Goal: Task Accomplishment & Management: Use online tool/utility

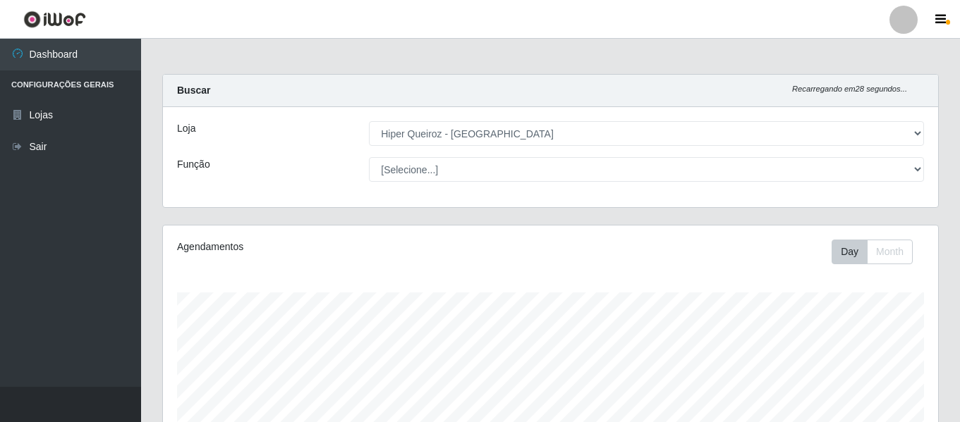
select select "497"
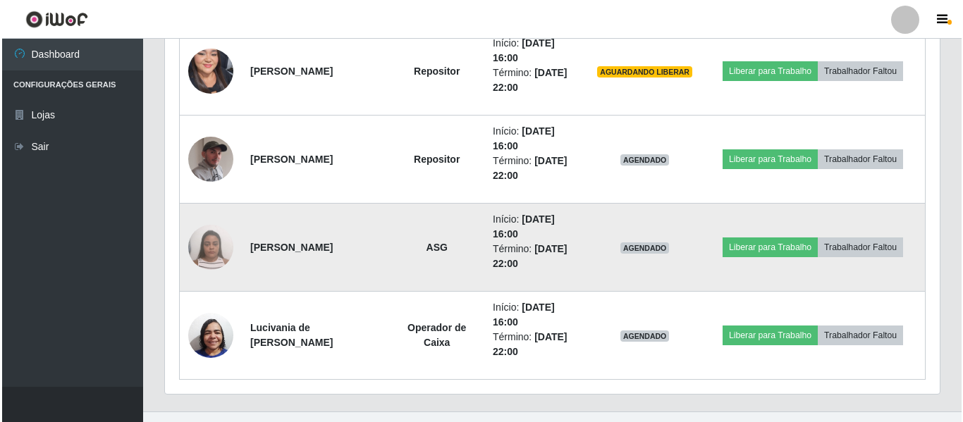
scroll to position [968, 0]
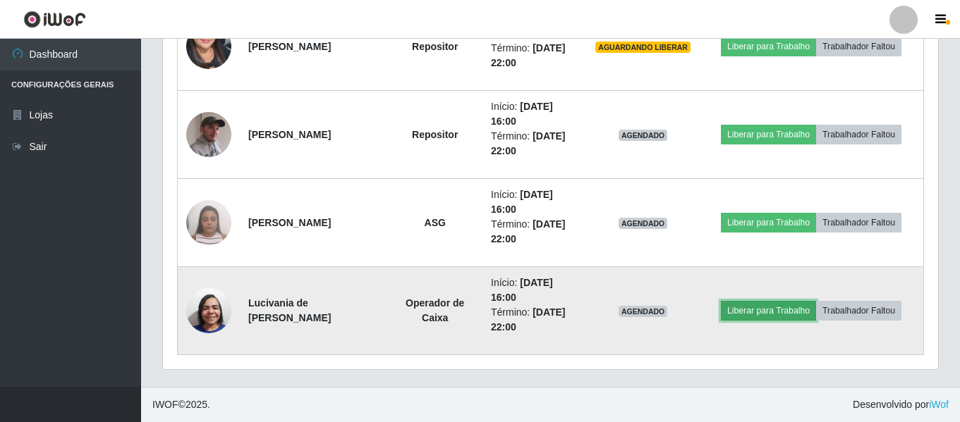
click at [756, 313] on button "Liberar para Trabalho" at bounding box center [768, 311] width 95 height 20
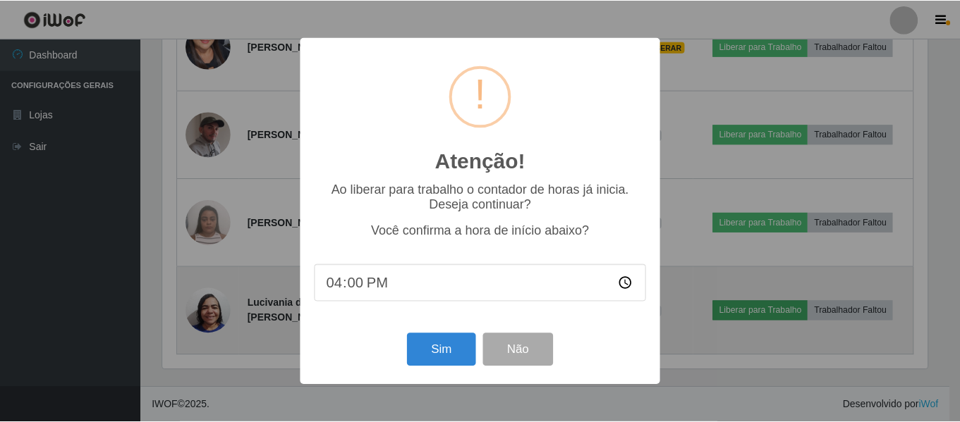
scroll to position [293, 768]
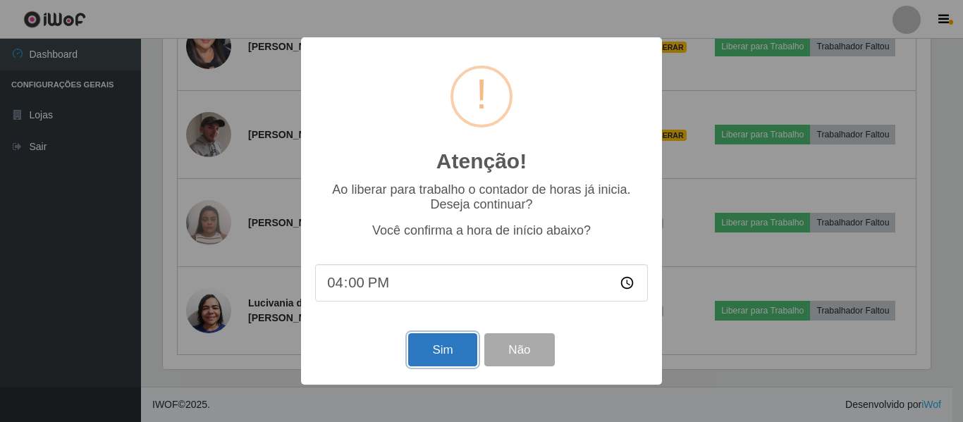
click at [464, 350] on button "Sim" at bounding box center [442, 350] width 68 height 33
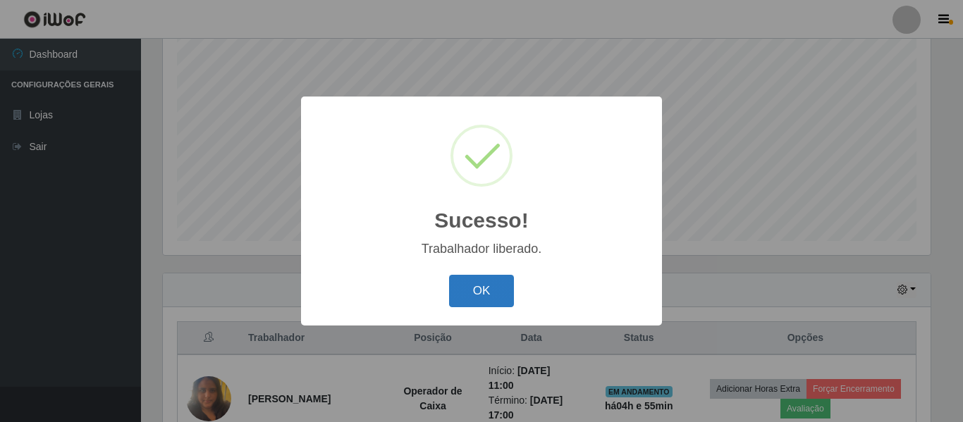
click at [494, 290] on button "OK" at bounding box center [482, 291] width 66 height 33
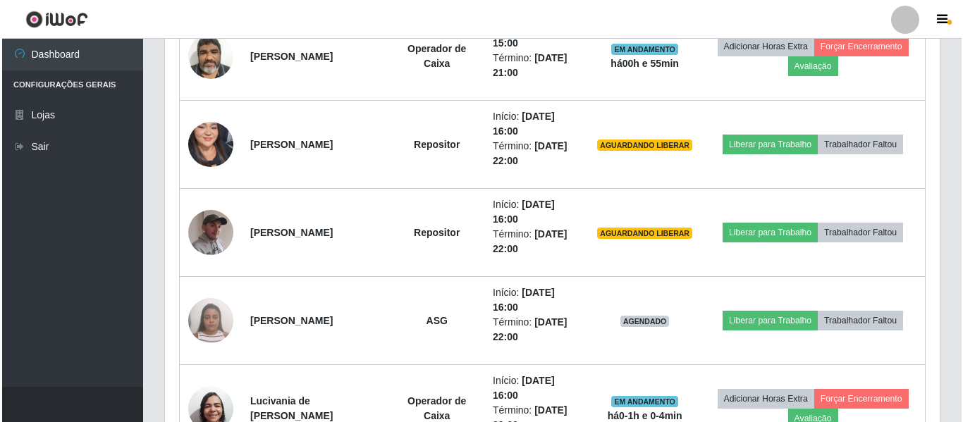
scroll to position [968, 0]
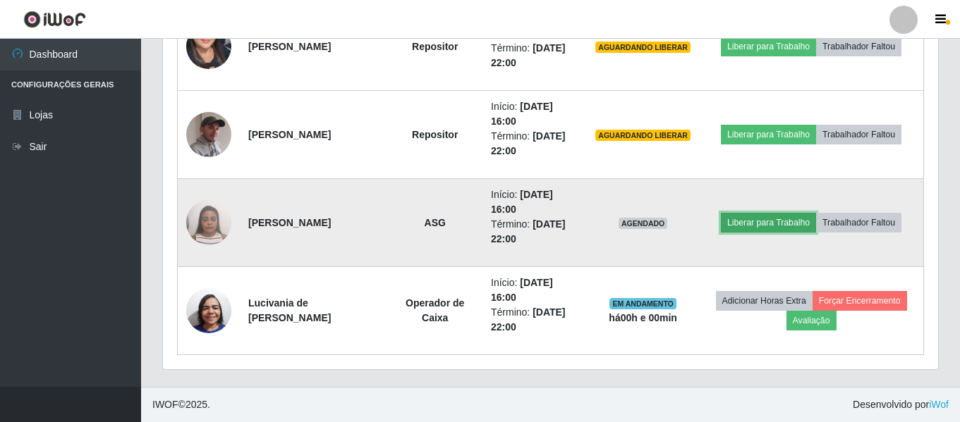
click at [764, 214] on button "Liberar para Trabalho" at bounding box center [768, 223] width 95 height 20
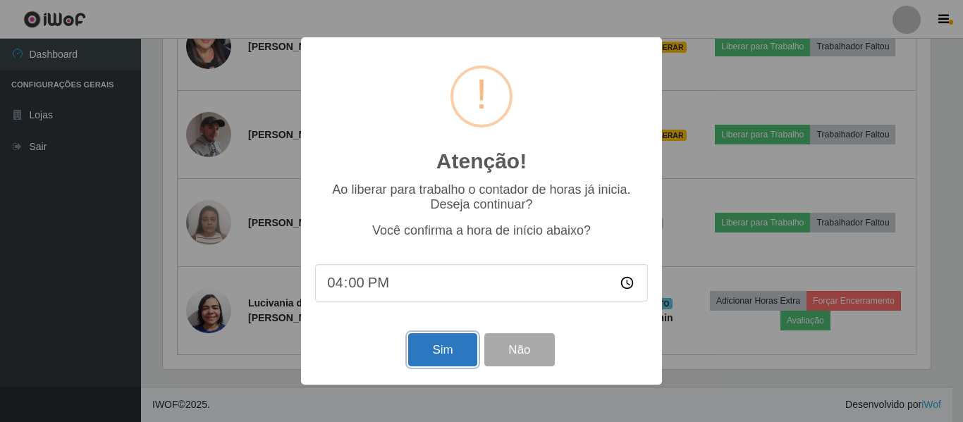
click at [440, 359] on button "Sim" at bounding box center [442, 350] width 68 height 33
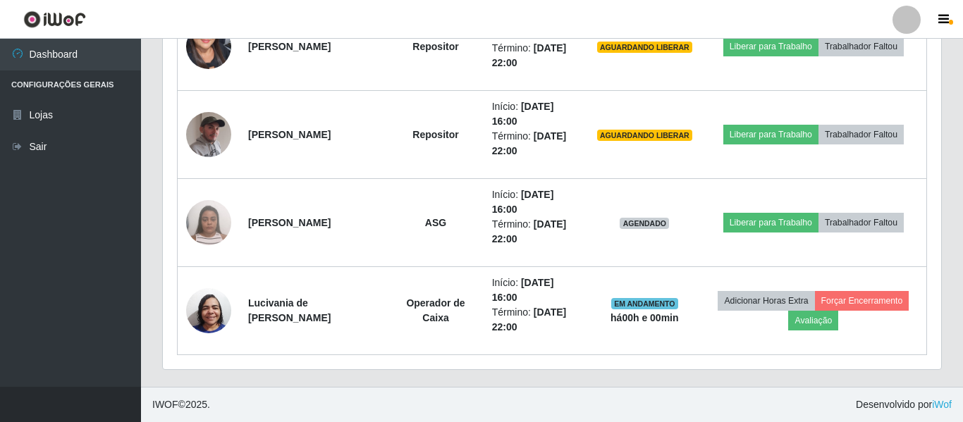
scroll to position [263, 0]
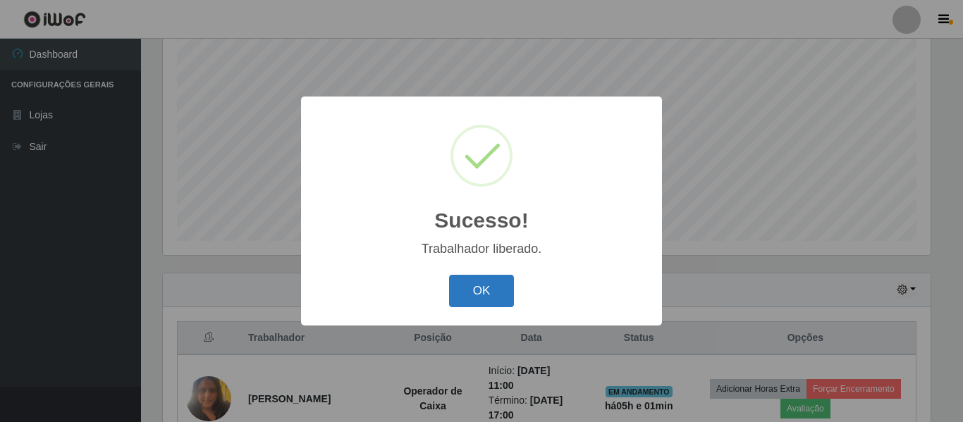
click at [488, 291] on button "OK" at bounding box center [482, 291] width 66 height 33
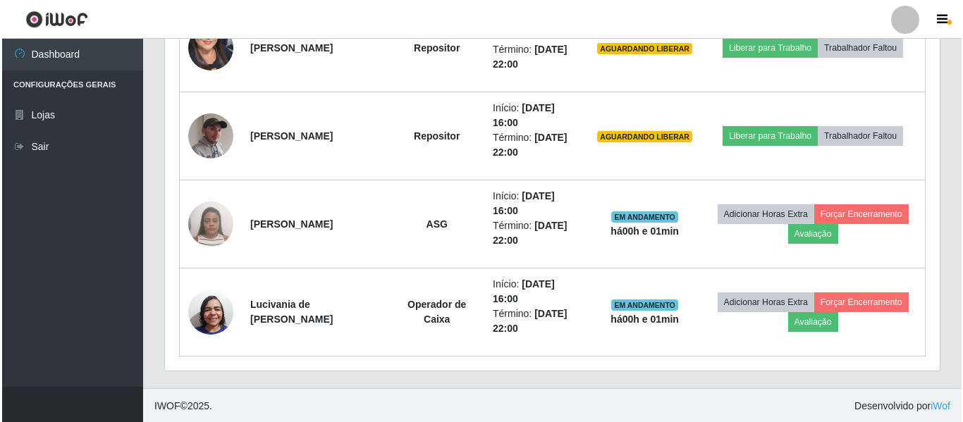
scroll to position [968, 0]
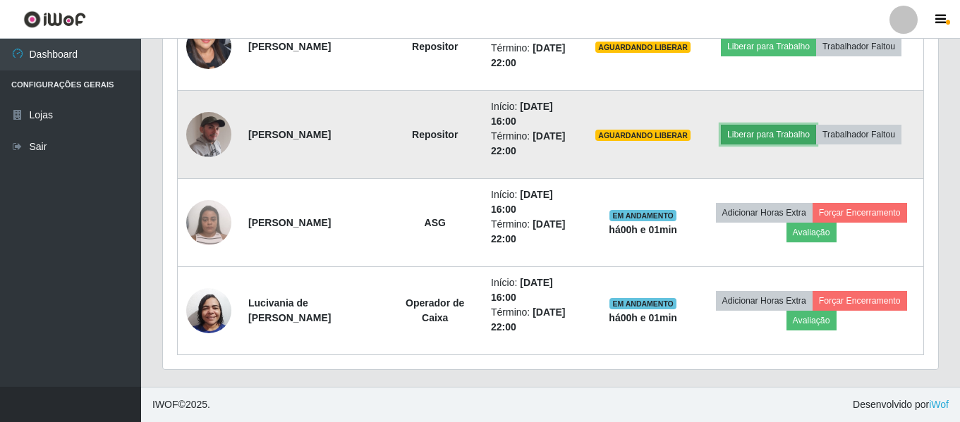
click at [803, 131] on button "Liberar para Trabalho" at bounding box center [768, 135] width 95 height 20
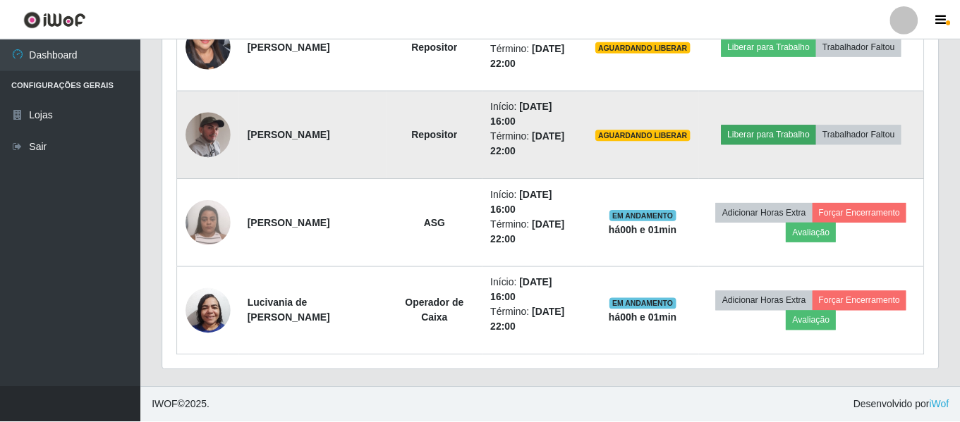
scroll to position [293, 768]
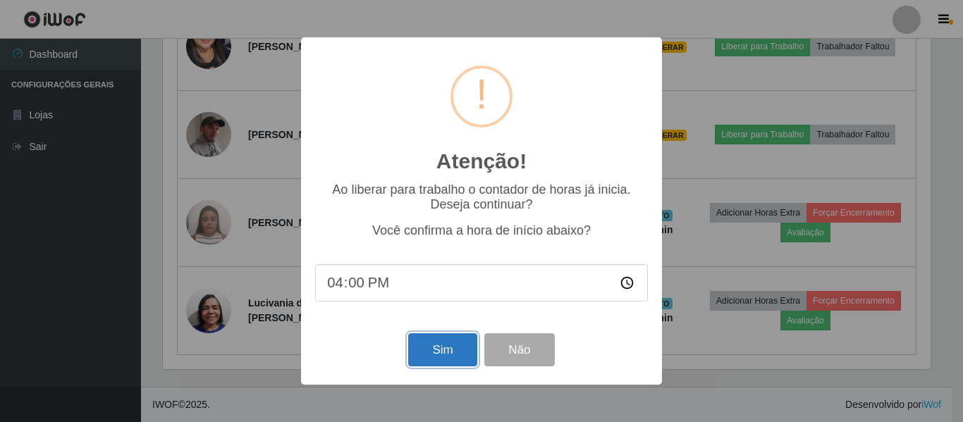
click at [449, 352] on button "Sim" at bounding box center [442, 350] width 68 height 33
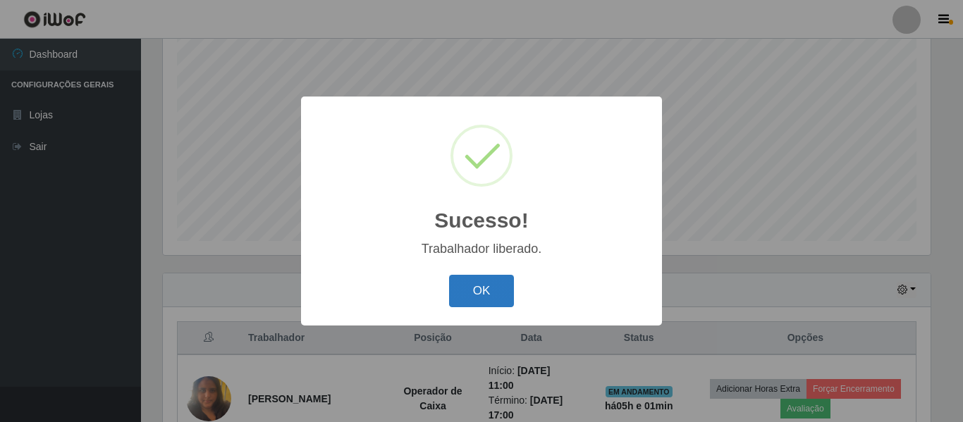
click at [477, 288] on button "OK" at bounding box center [482, 291] width 66 height 33
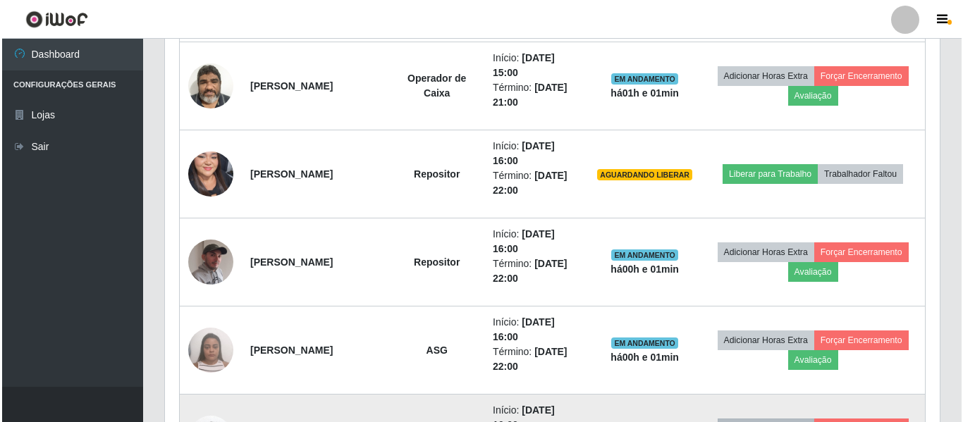
scroll to position [827, 0]
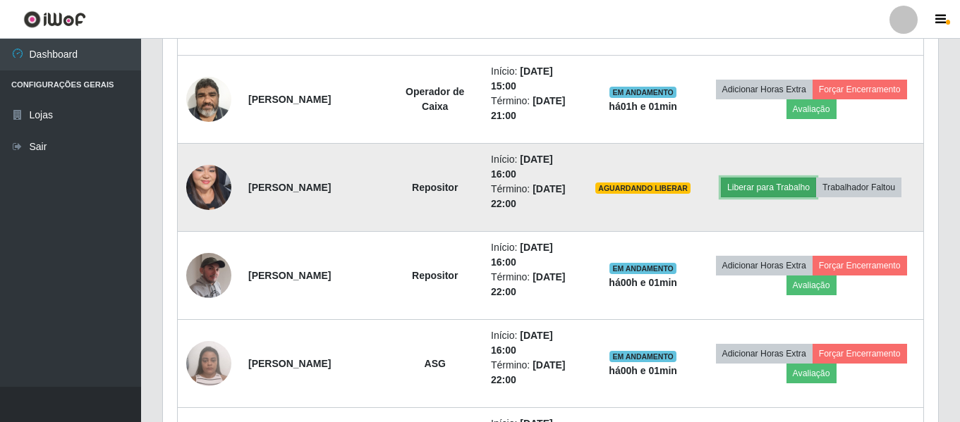
click at [774, 191] on button "Liberar para Trabalho" at bounding box center [768, 188] width 95 height 20
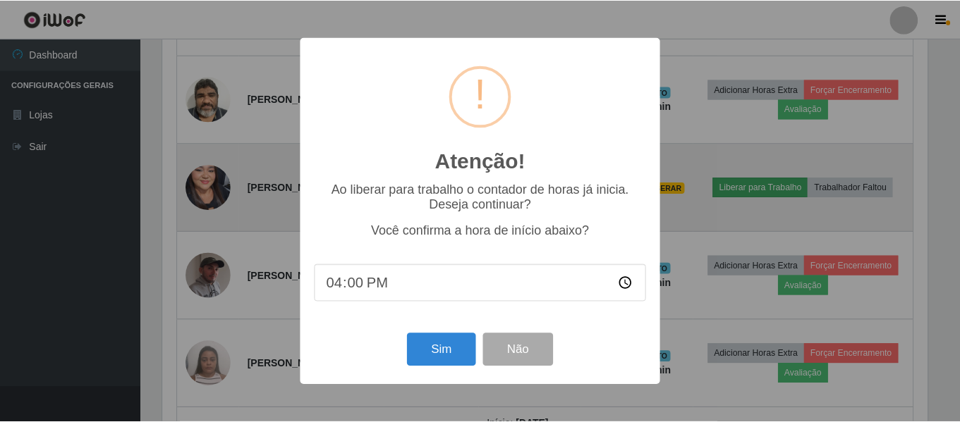
scroll to position [293, 768]
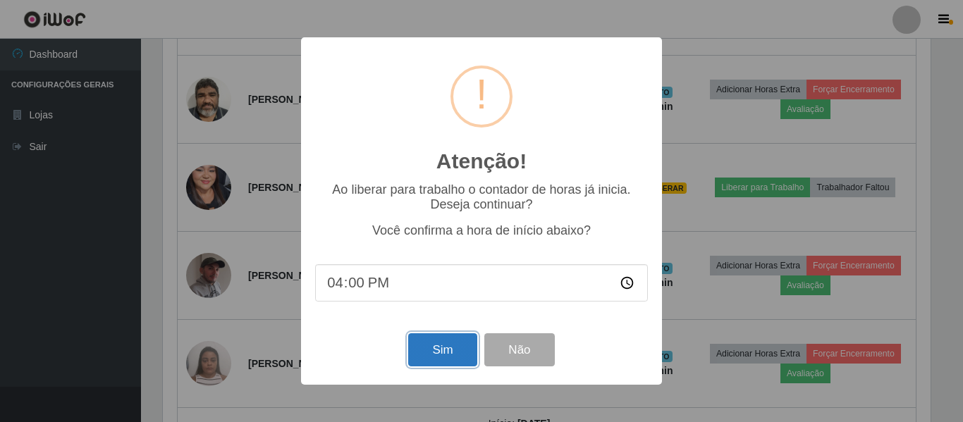
click at [434, 350] on button "Sim" at bounding box center [442, 350] width 68 height 33
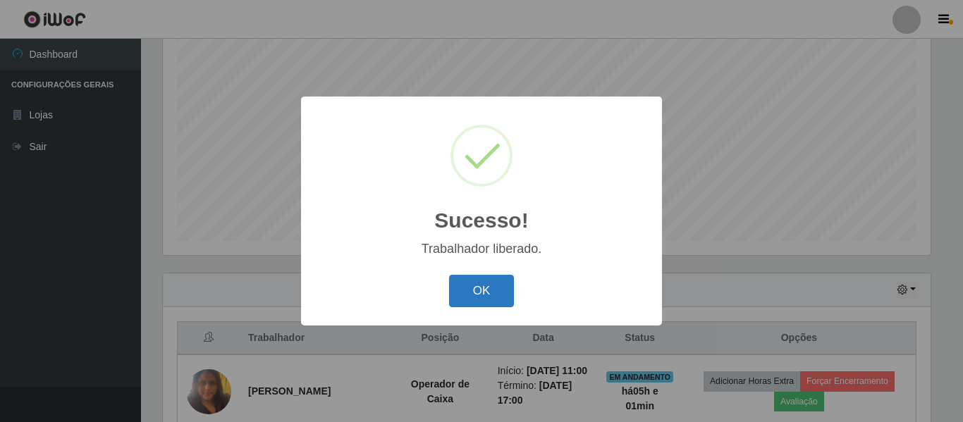
click at [457, 291] on button "OK" at bounding box center [482, 291] width 66 height 33
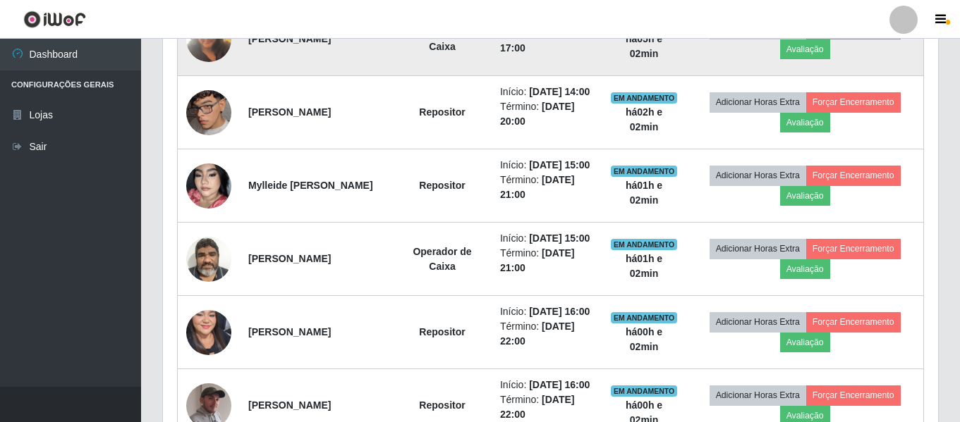
scroll to position [757, 0]
